Goal: Task Accomplishment & Management: Manage account settings

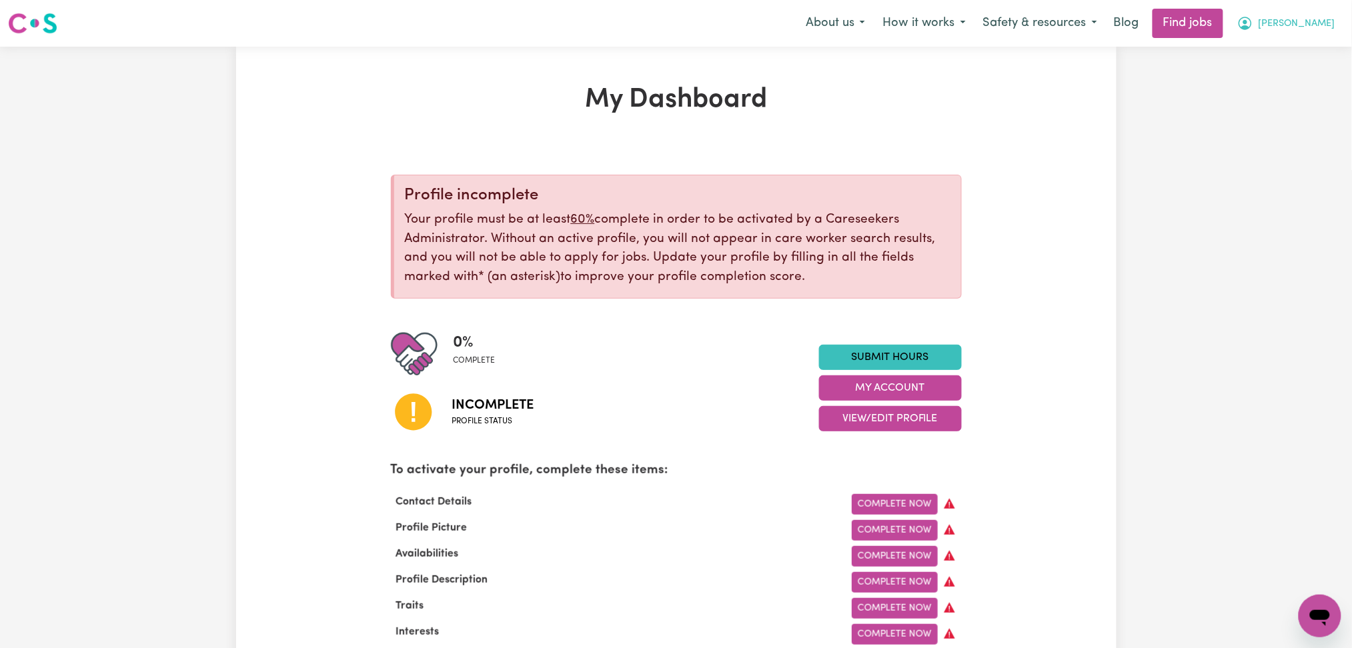
click at [1294, 21] on span "[PERSON_NAME]" at bounding box center [1296, 24] width 77 height 15
click at [1295, 95] on link "Logout" at bounding box center [1290, 101] width 105 height 25
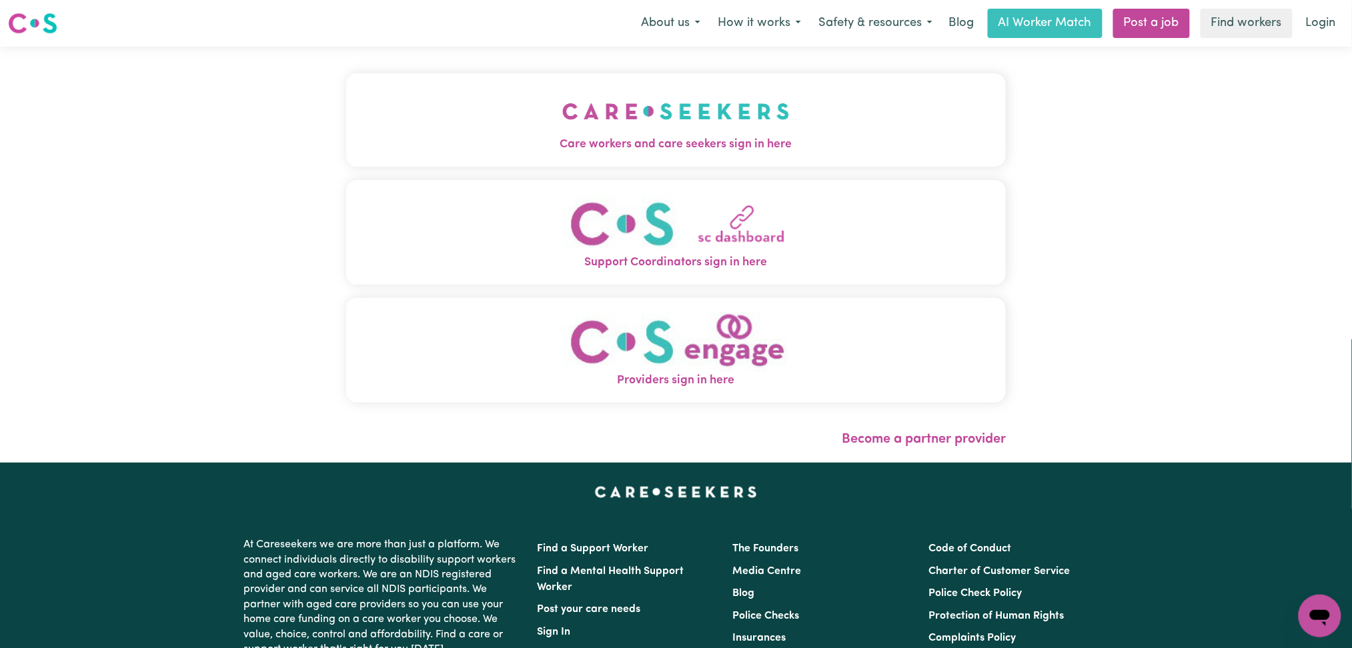
click at [621, 164] on div "Care workers and care seekers sign in here Support Coordinators sign in here Pr…" at bounding box center [676, 255] width 676 height 416
drag, startPoint x: 457, startPoint y: 137, endPoint x: 358, endPoint y: 160, distance: 101.3
click at [452, 137] on span "Care workers and care seekers sign in here" at bounding box center [676, 144] width 660 height 17
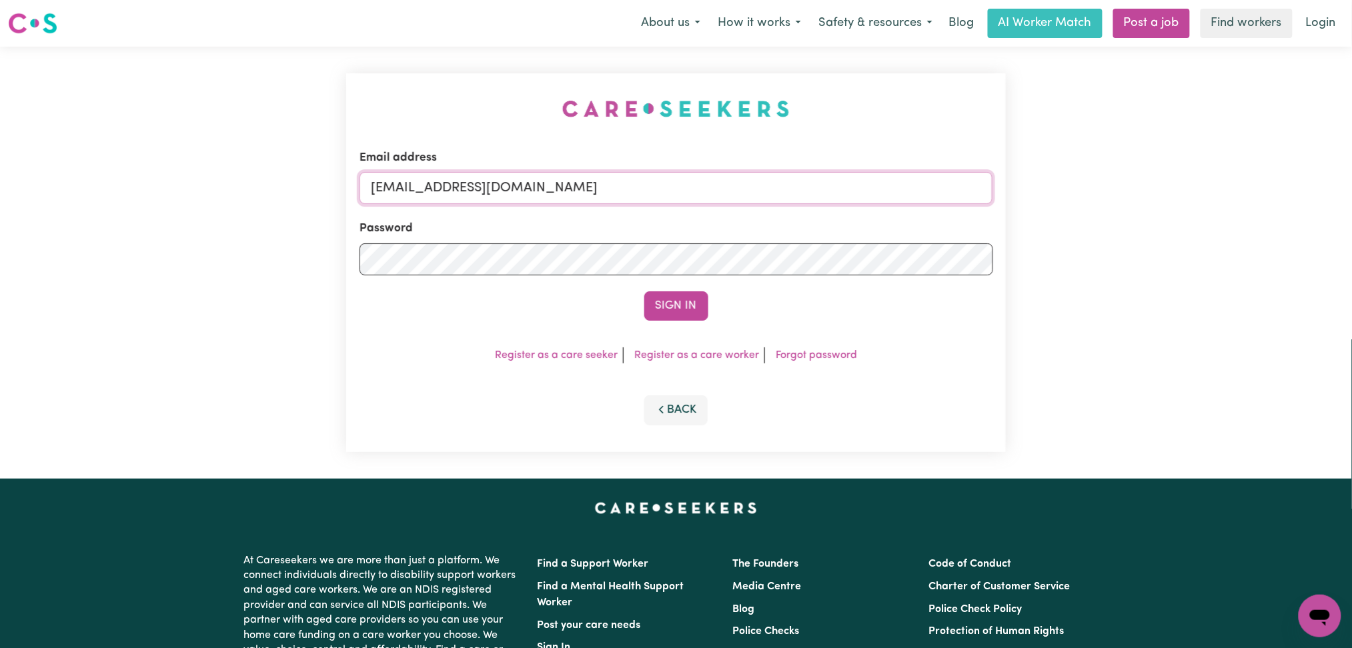
click at [530, 195] on input "[EMAIL_ADDRESS][DOMAIN_NAME]" at bounding box center [676, 188] width 634 height 32
drag, startPoint x: 440, startPoint y: 177, endPoint x: 792, endPoint y: 197, distance: 352.0
click at [791, 197] on input "Superuser~[EMAIL_ADDRESS][DOMAIN_NAME]" at bounding box center [676, 188] width 634 height 32
type input "Superuser~[EMAIL_ADDRESS][DOMAIN_NAME]"
click at [687, 299] on button "Sign In" at bounding box center [676, 305] width 64 height 29
